Goal: Check status: Check status

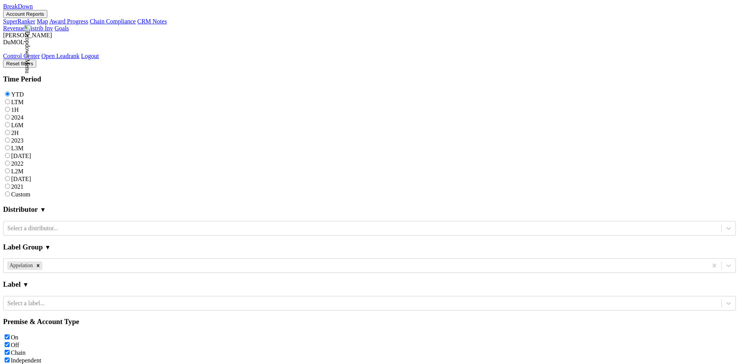
click at [23, 114] on label "2024" at bounding box center [17, 117] width 12 height 7
click at [10, 115] on input "2024" at bounding box center [7, 117] width 5 height 5
radio input "true"
click at [42, 262] on div "Remove Appelation" at bounding box center [38, 266] width 8 height 8
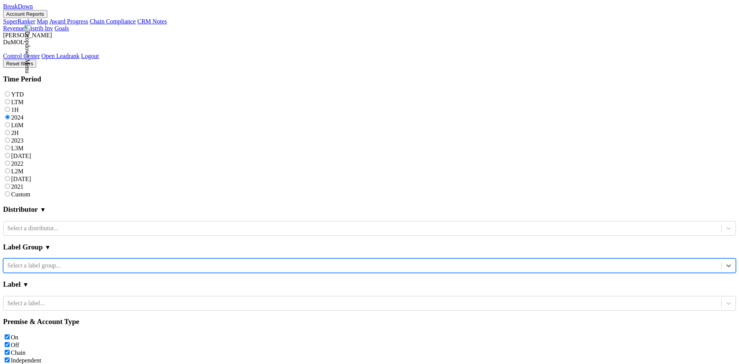
scroll to position [890, 0]
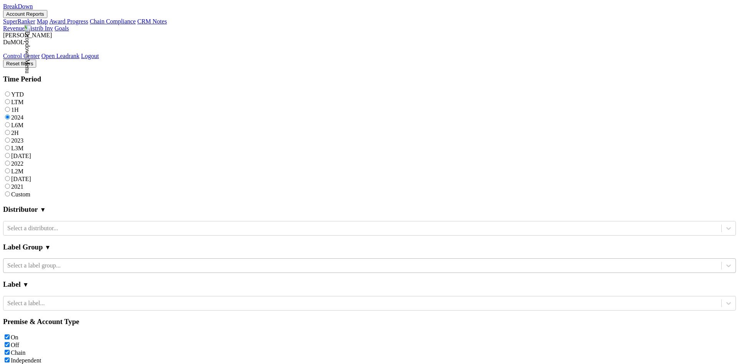
click at [23, 91] on label "YTD" at bounding box center [17, 94] width 13 height 7
click at [10, 92] on input "YTD" at bounding box center [7, 94] width 5 height 5
radio input "true"
click at [89, 299] on div at bounding box center [362, 303] width 710 height 8
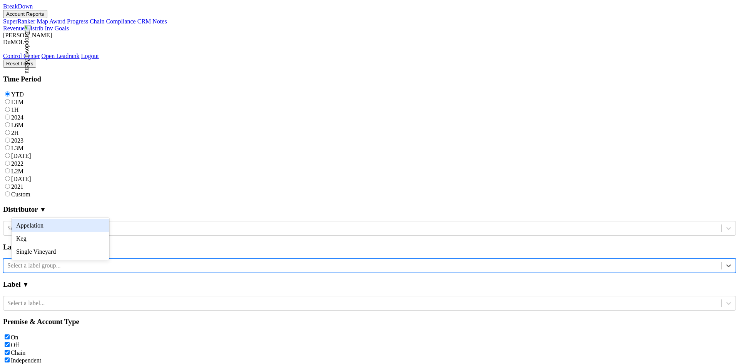
click at [85, 262] on div at bounding box center [362, 266] width 710 height 8
click at [87, 223] on div "Appelation" at bounding box center [61, 225] width 98 height 13
